Goal: Task Accomplishment & Management: Manage account settings

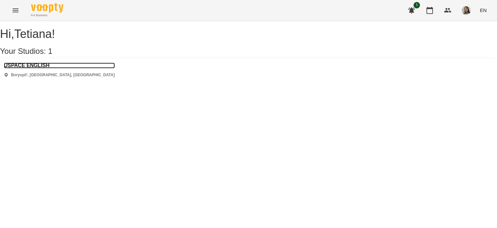
click at [43, 68] on h3 "USPACE ENGLISH" at bounding box center [59, 66] width 111 height 6
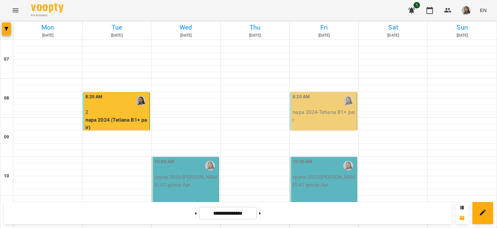
scroll to position [389, 0]
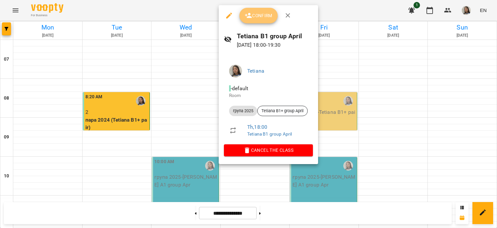
click at [255, 16] on span "Confirm" at bounding box center [259, 16] width 28 height 8
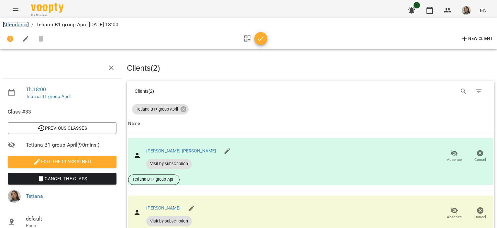
click at [16, 23] on link "Attendance" at bounding box center [16, 24] width 26 height 6
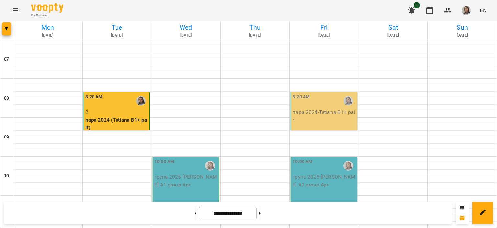
scroll to position [424, 0]
